Goal: Task Accomplishment & Management: Use online tool/utility

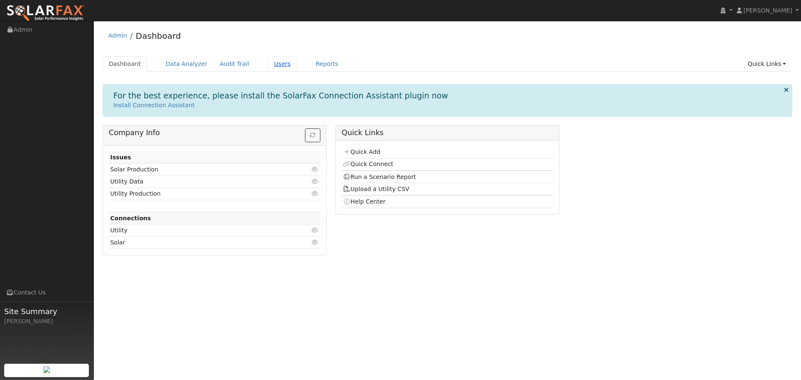
click at [274, 64] on link "Users" at bounding box center [282, 63] width 29 height 15
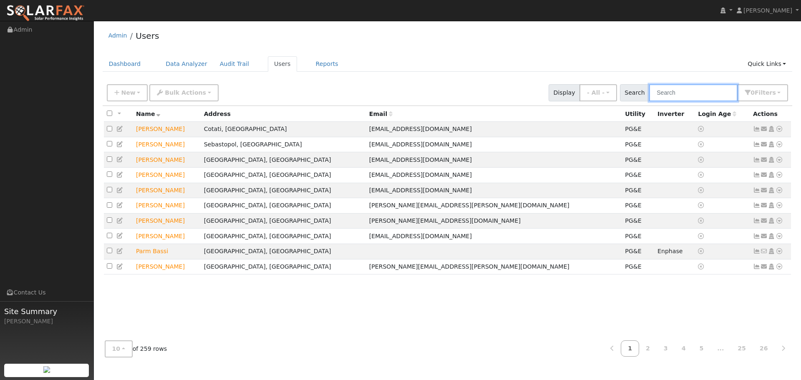
click at [710, 93] on input "text" at bounding box center [693, 92] width 88 height 17
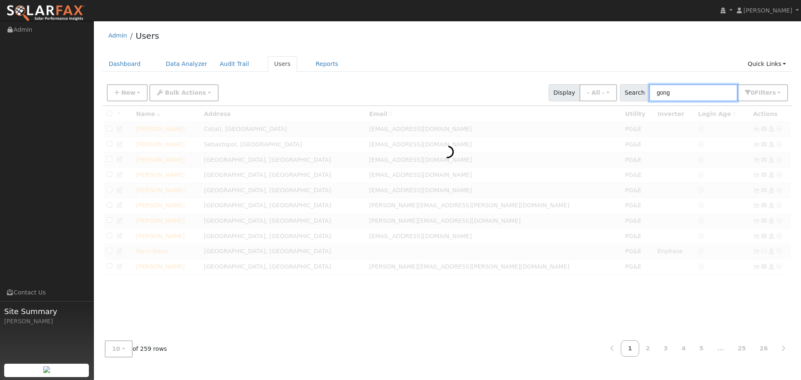
type input "gong"
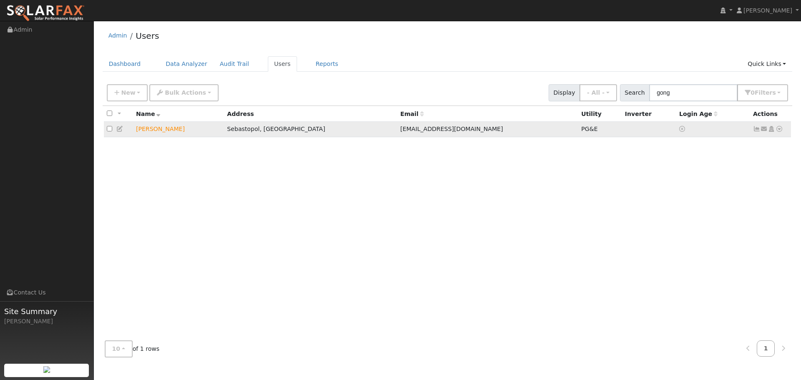
click at [781, 131] on icon at bounding box center [779, 129] width 8 height 6
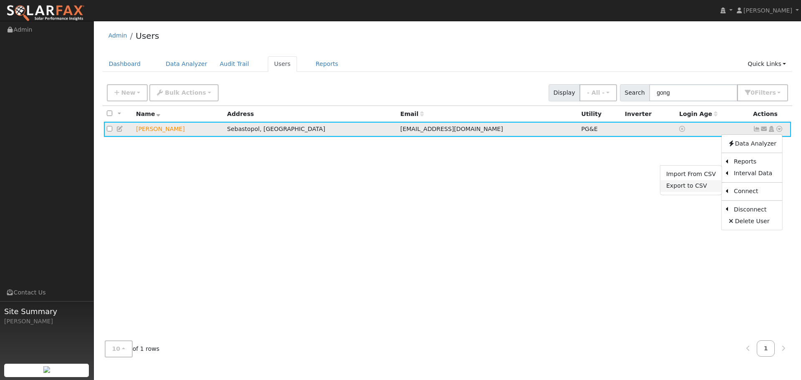
click at [702, 188] on link "Export to CSV" at bounding box center [690, 186] width 61 height 12
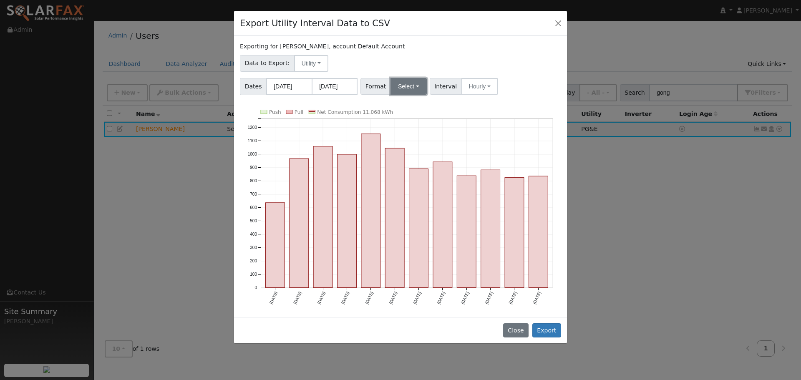
click at [399, 89] on button "Select" at bounding box center [408, 86] width 36 height 17
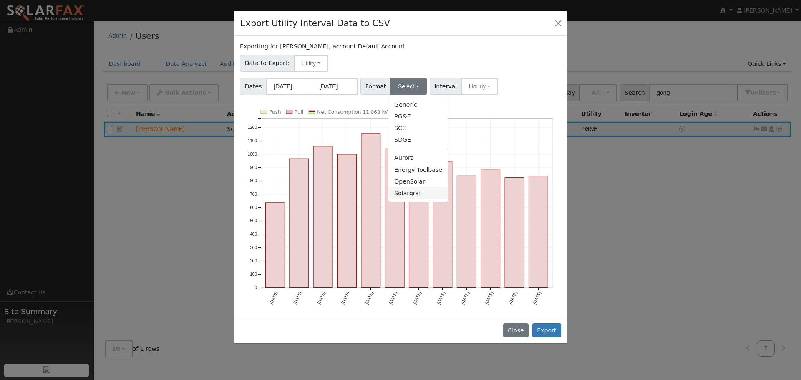
click at [412, 193] on link "Solargraf" at bounding box center [418, 193] width 60 height 12
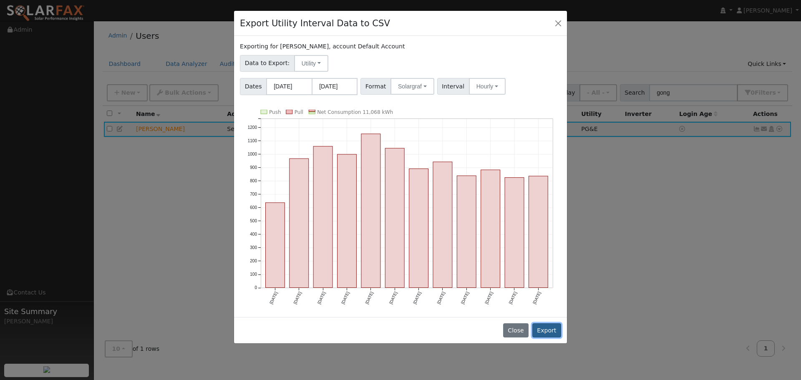
click at [554, 327] on button "Export" at bounding box center [546, 330] width 29 height 14
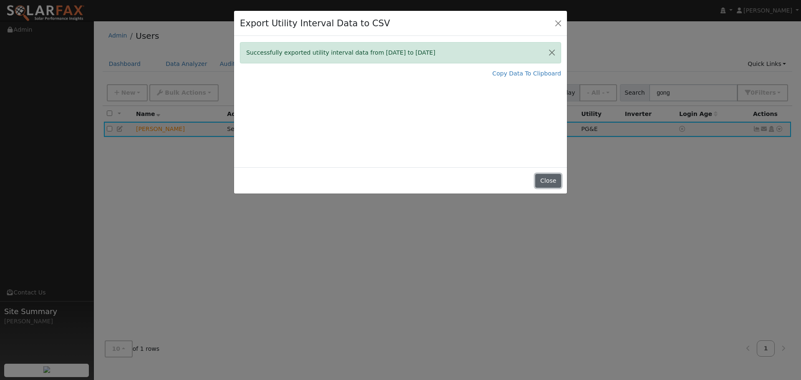
drag, startPoint x: 551, startPoint y: 183, endPoint x: 495, endPoint y: 186, distance: 56.0
click at [550, 183] on button "Close" at bounding box center [547, 181] width 25 height 14
